Goal: Information Seeking & Learning: Check status

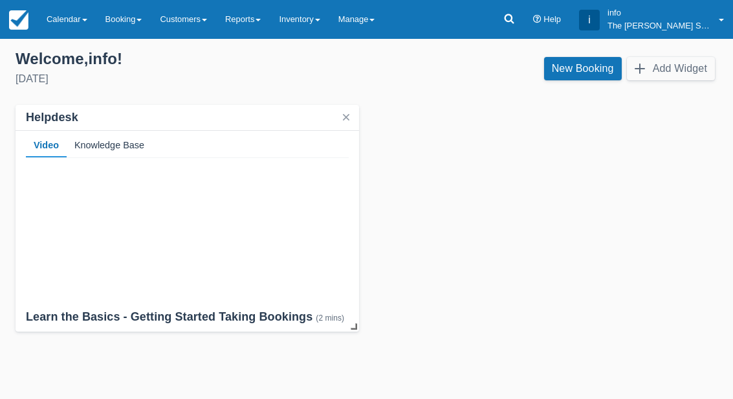
click at [259, 25] on link "Reports" at bounding box center [243, 19] width 54 height 39
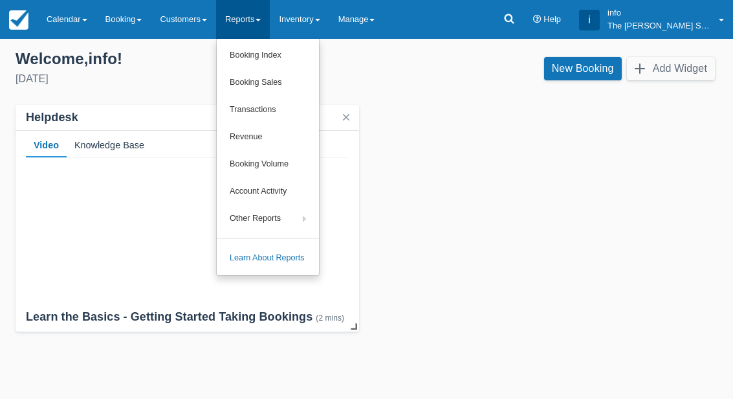
click at [270, 134] on link "Revenue" at bounding box center [268, 137] width 102 height 27
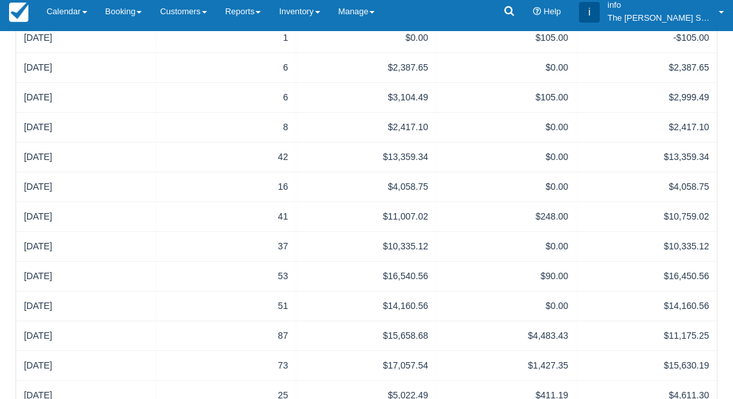
scroll to position [366, 0]
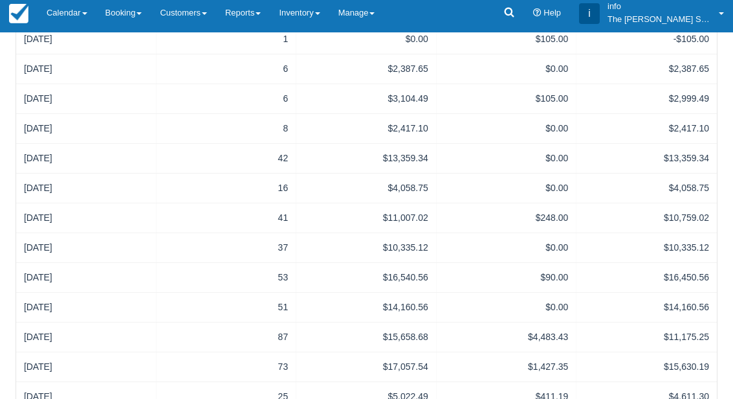
click at [261, 14] on link "Reports" at bounding box center [243, 13] width 54 height 39
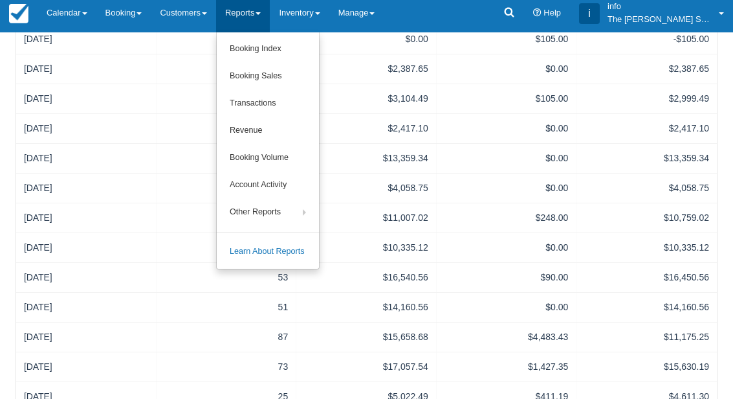
click at [200, 11] on div at bounding box center [366, 199] width 733 height 399
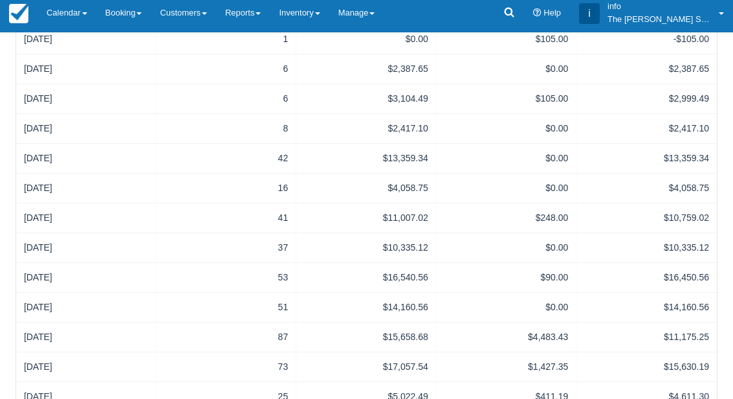
click at [204, 25] on link "Customers" at bounding box center [183, 13] width 65 height 39
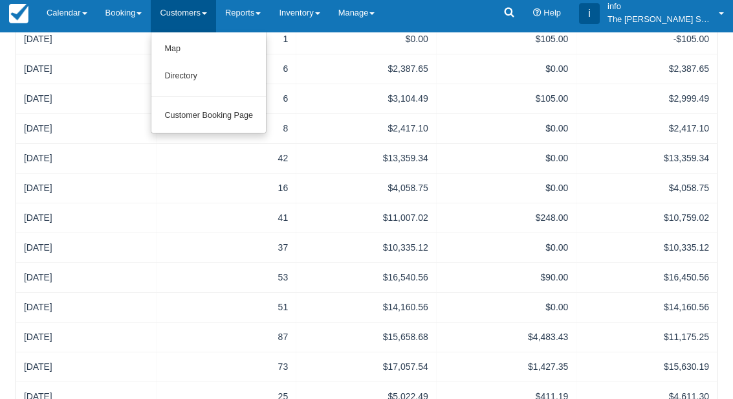
click at [195, 52] on link "Map" at bounding box center [208, 49] width 115 height 27
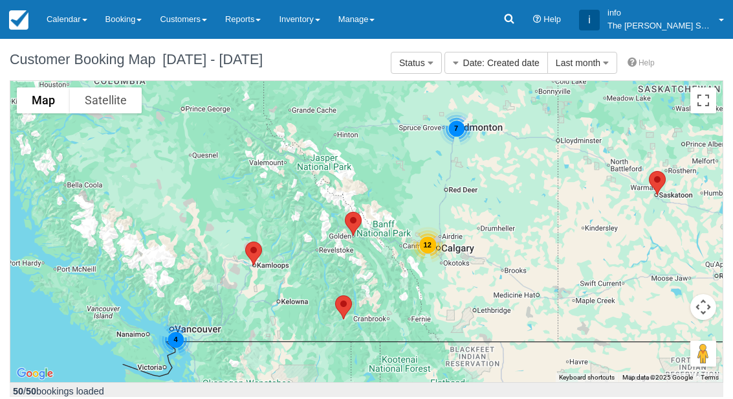
click at [201, 25] on link "Customers" at bounding box center [183, 19] width 65 height 39
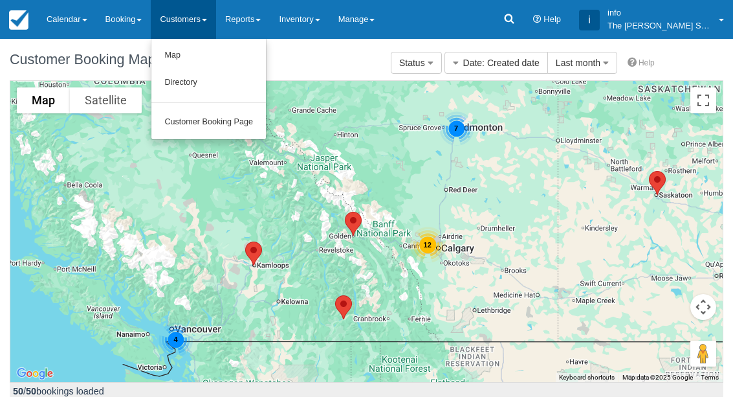
click at [217, 83] on link "Directory" at bounding box center [208, 82] width 115 height 27
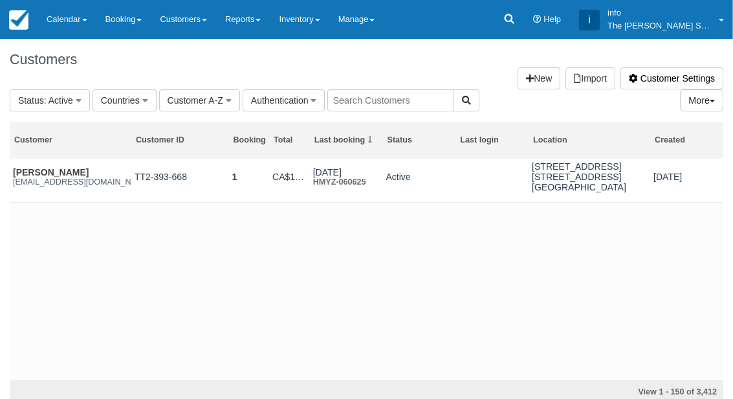
click at [193, 20] on link "Customers" at bounding box center [183, 19] width 65 height 39
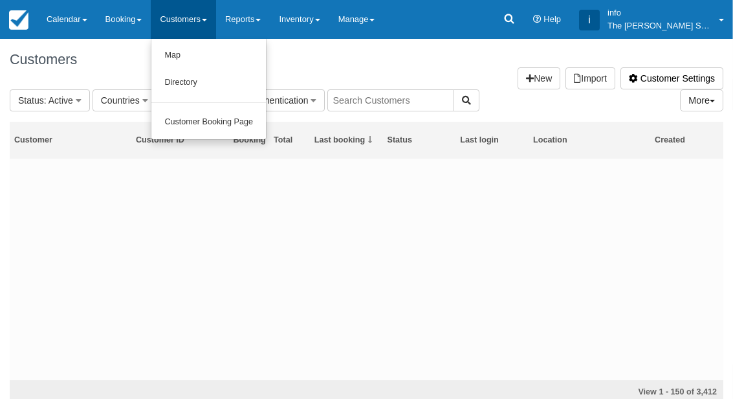
scroll to position [7769, 0]
click at [145, 17] on div at bounding box center [366, 199] width 733 height 399
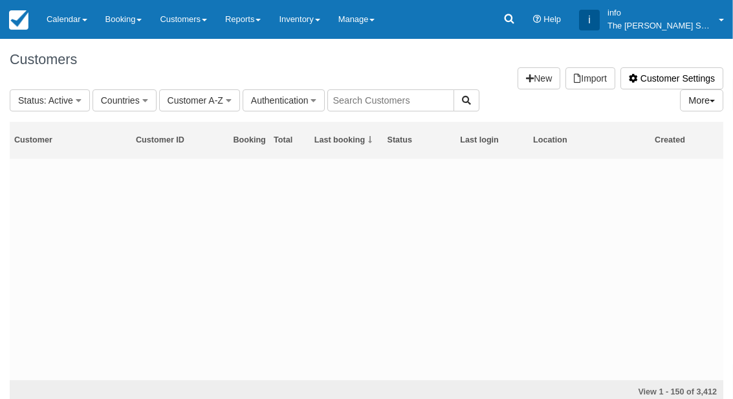
click at [134, 24] on link "Booking" at bounding box center [123, 19] width 55 height 39
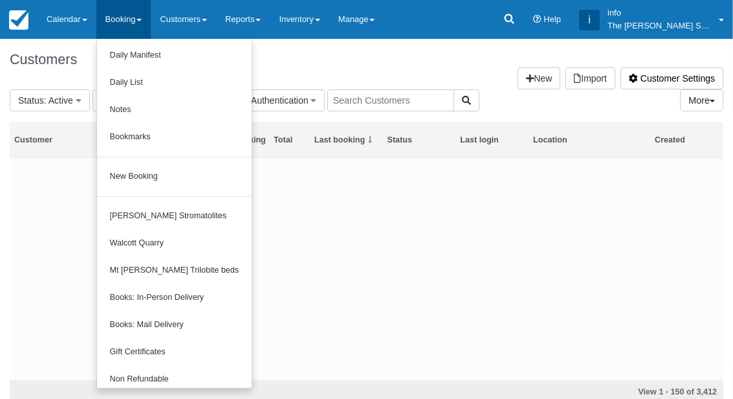
click at [306, 21] on div at bounding box center [366, 199] width 733 height 399
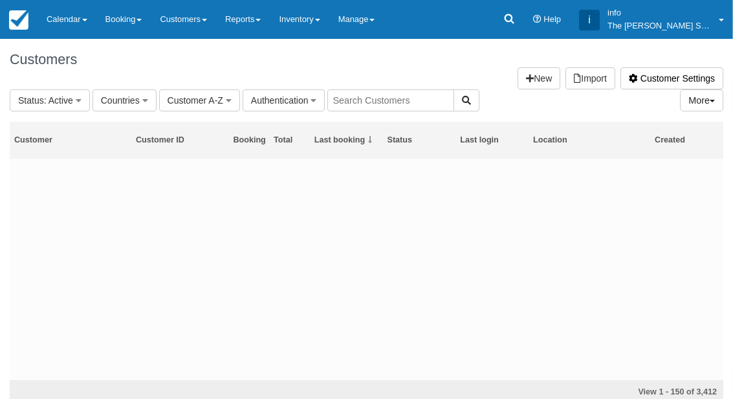
click at [254, 22] on link "Reports" at bounding box center [243, 19] width 54 height 39
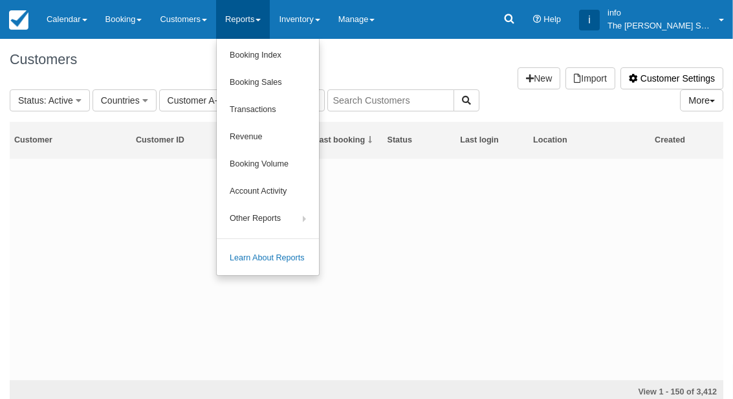
click at [292, 191] on link "Account Activity" at bounding box center [268, 191] width 102 height 27
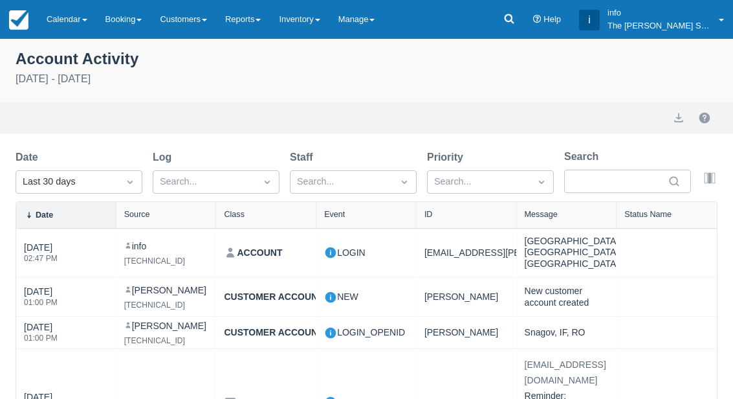
select select "20"
click at [250, 23] on link "Reports" at bounding box center [243, 19] width 54 height 39
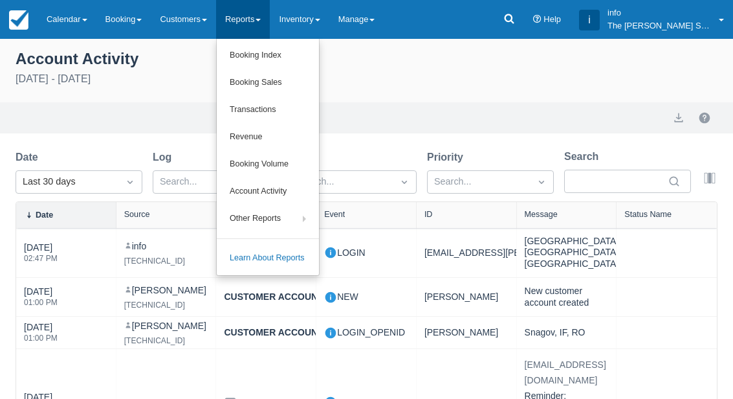
click at [292, 164] on link "Booking Volume" at bounding box center [268, 164] width 102 height 27
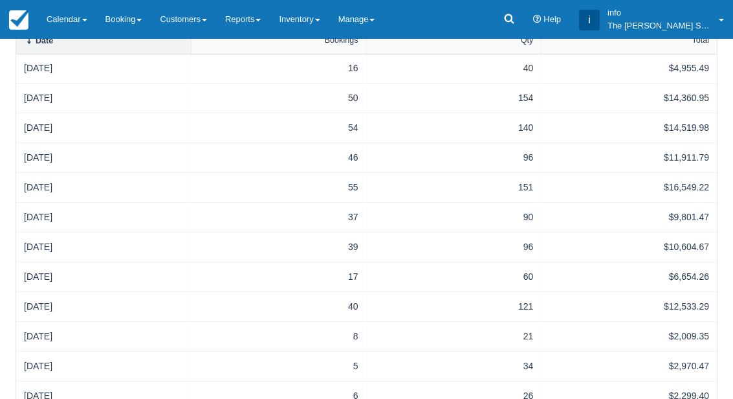
scroll to position [337, 0]
